Goal: Find specific fact: Find specific fact

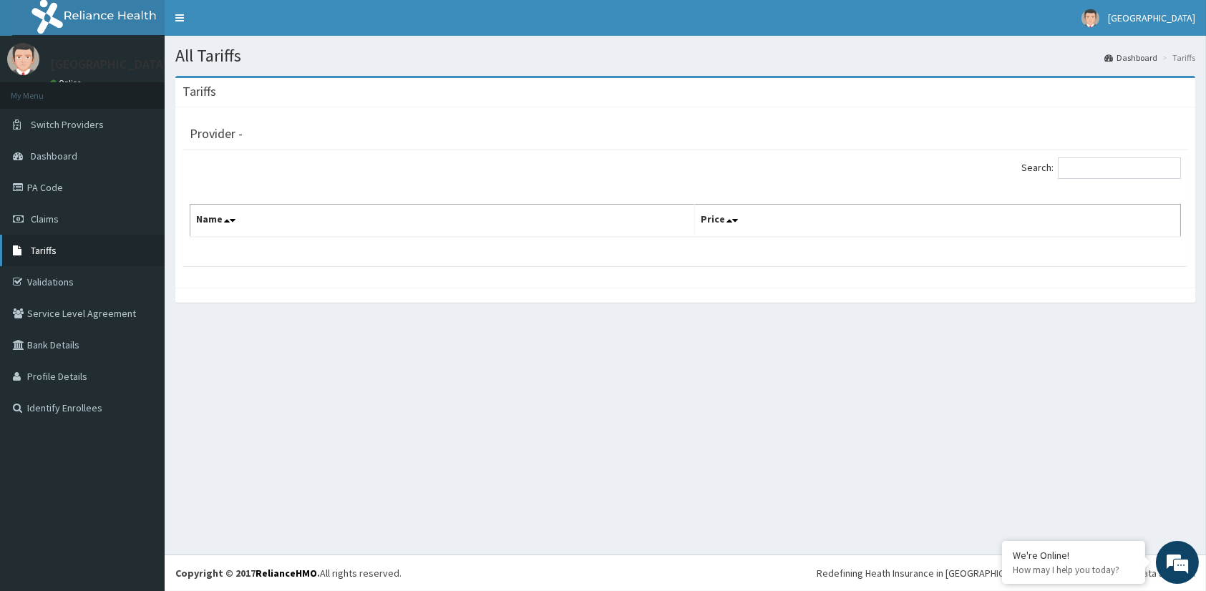
click at [51, 246] on span "Tariffs" at bounding box center [44, 250] width 26 height 13
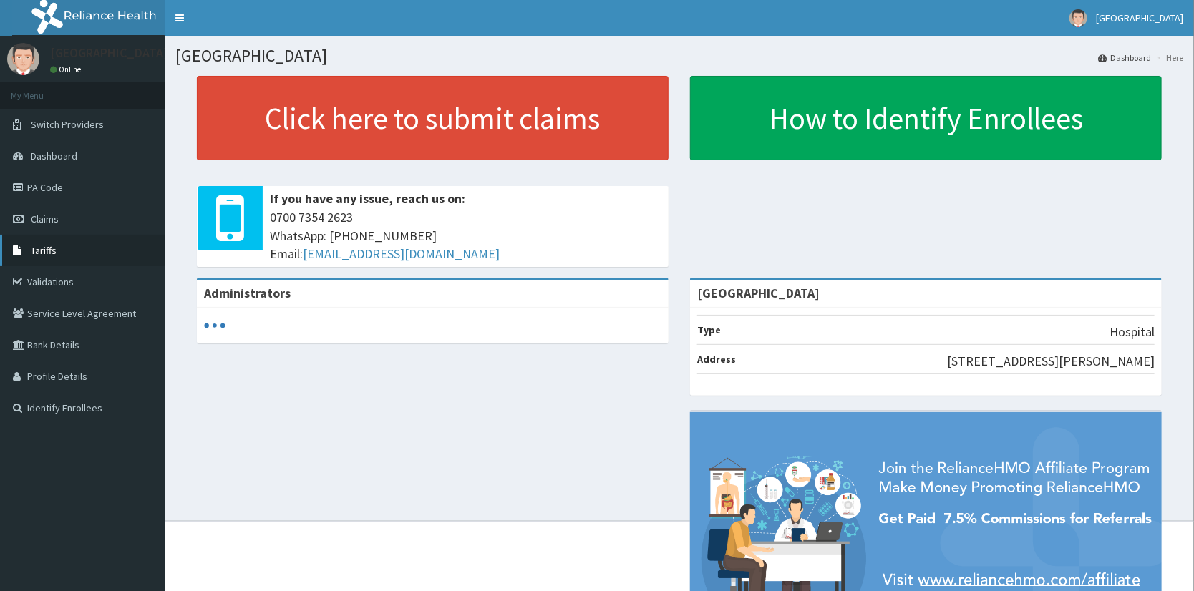
click at [32, 250] on span "Tariffs" at bounding box center [44, 250] width 26 height 13
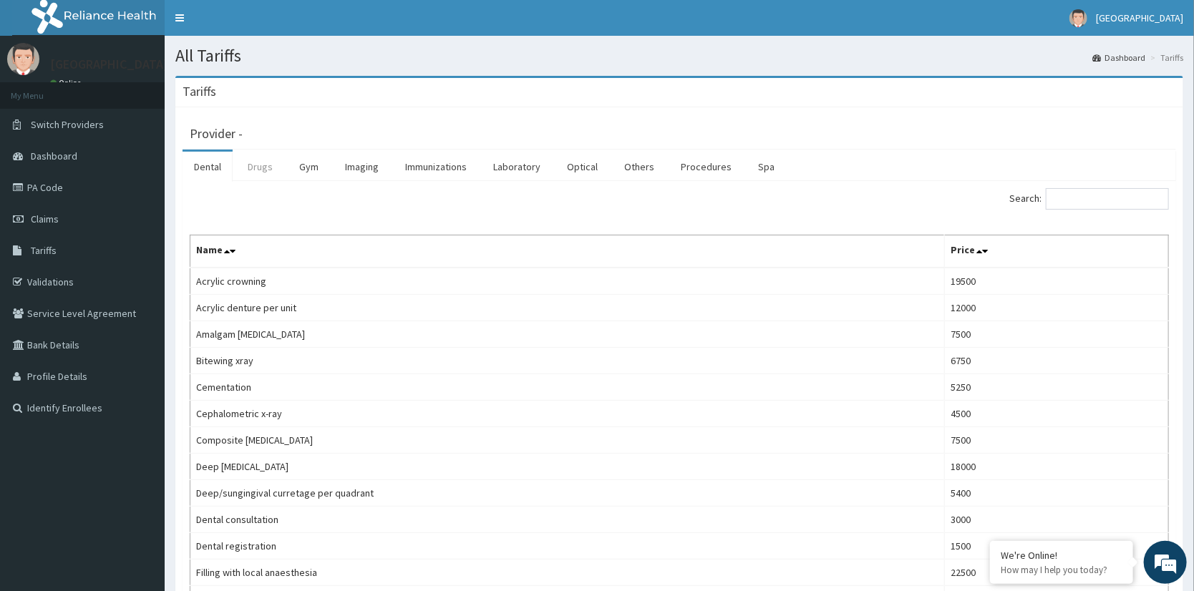
click at [261, 164] on link "Drugs" at bounding box center [260, 167] width 48 height 30
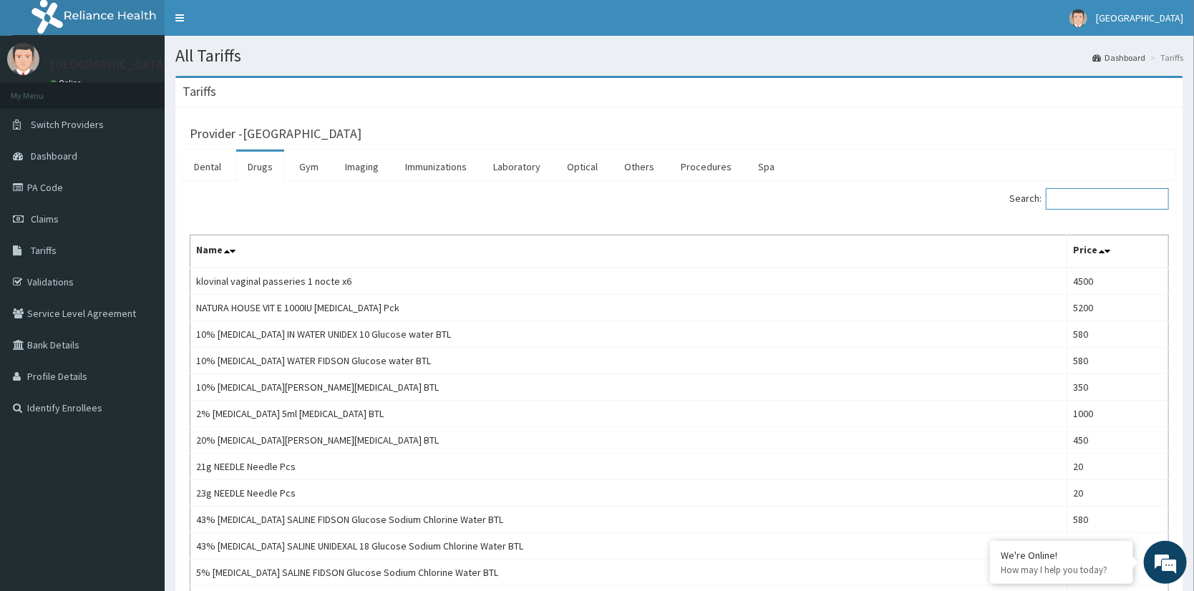
click at [1120, 197] on input "Search:" at bounding box center [1107, 198] width 123 height 21
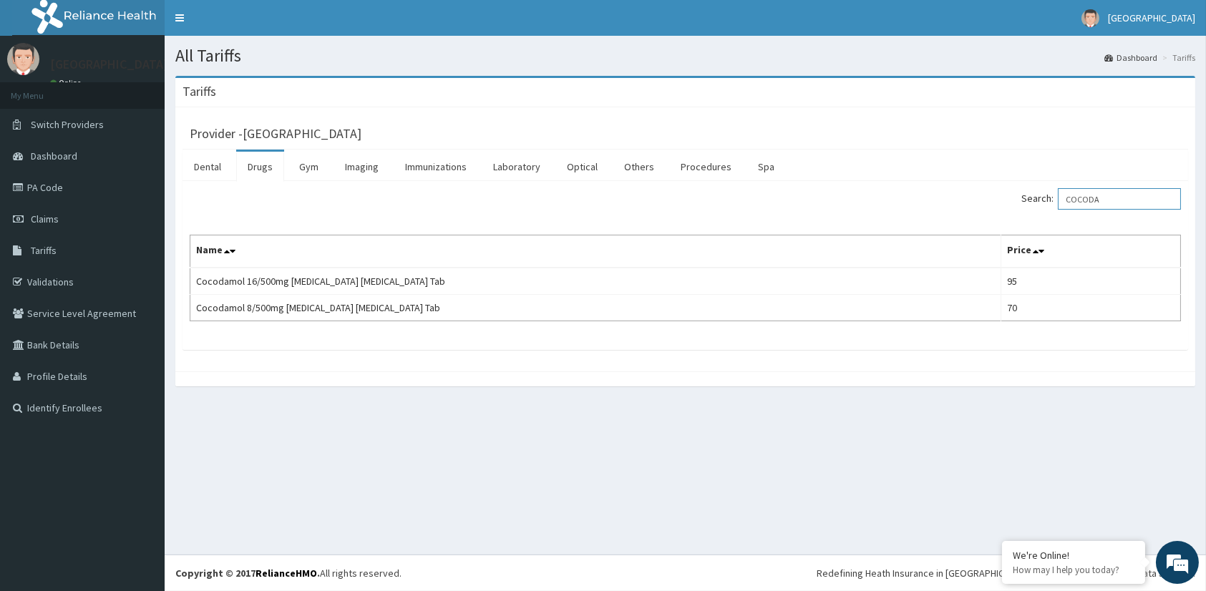
drag, startPoint x: 1117, startPoint y: 203, endPoint x: 946, endPoint y: 208, distance: 171.2
click at [946, 208] on div "Search: COCODA" at bounding box center [939, 200] width 485 height 25
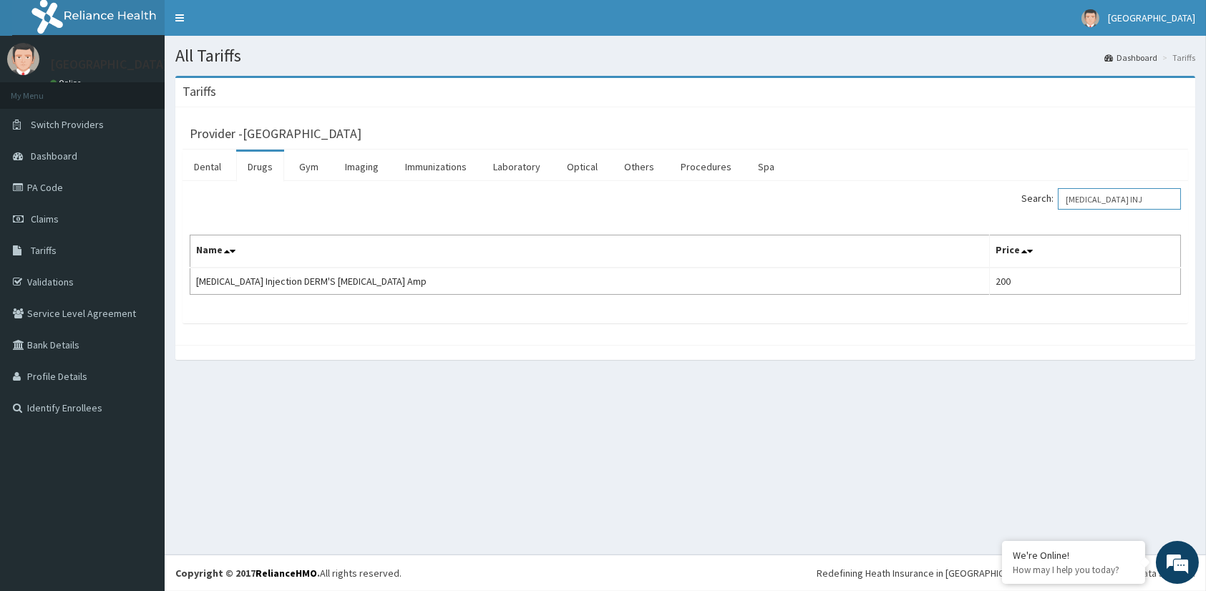
drag, startPoint x: 1158, startPoint y: 195, endPoint x: 1020, endPoint y: 213, distance: 140.0
click at [1020, 213] on div "Search: [MEDICAL_DATA] INJ Name Price [MEDICAL_DATA] Injection DERM'S [MEDICAL_…" at bounding box center [686, 241] width 992 height 107
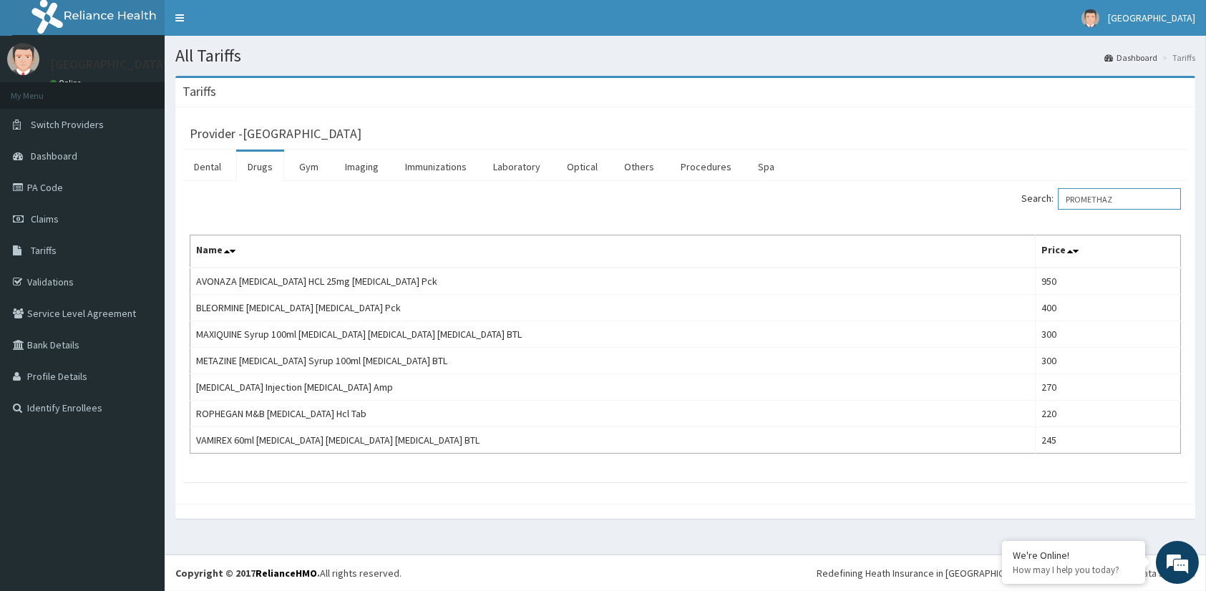
drag, startPoint x: 1144, startPoint y: 198, endPoint x: 973, endPoint y: 236, distance: 175.1
click at [973, 236] on div "Search: PROMETHAZ Name Price AVONAZA [MEDICAL_DATA] HCL 25mg [MEDICAL_DATA] Pck…" at bounding box center [686, 321] width 992 height 266
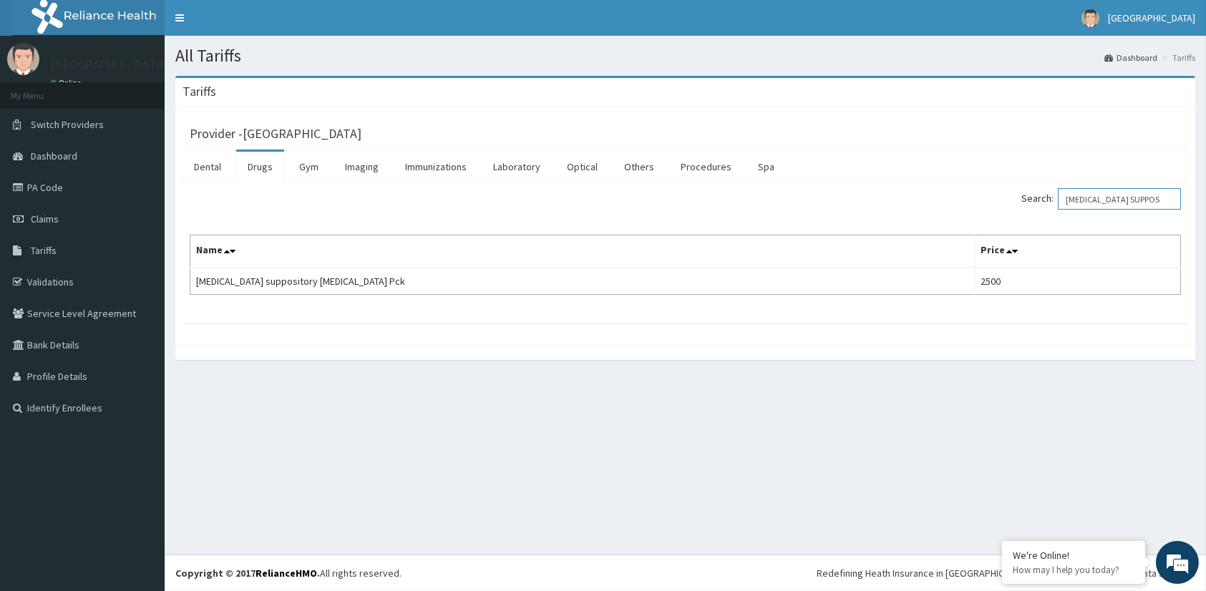
type input "[MEDICAL_DATA] SUPPOS"
